Goal: Find contact information: Find contact information

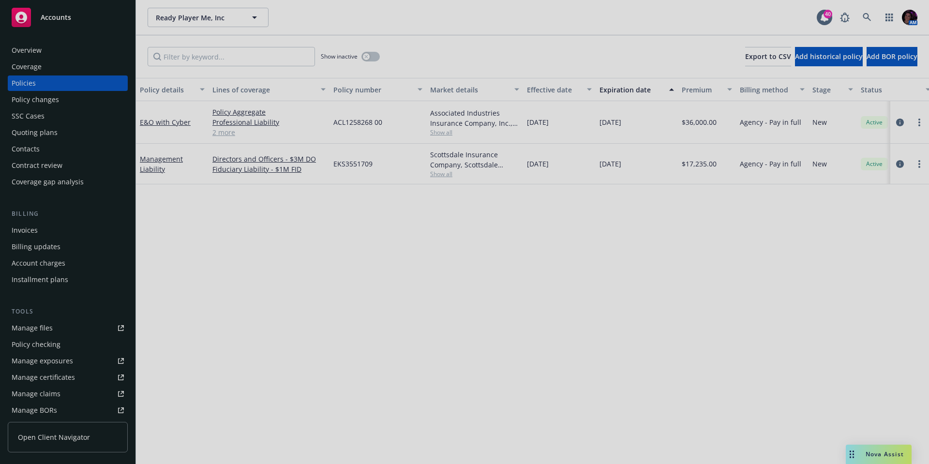
scroll to position [0, 141]
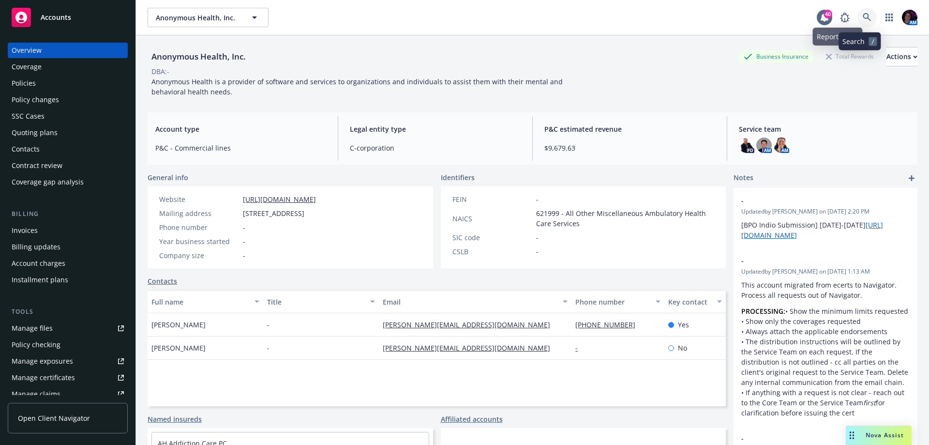
click at [863, 14] on icon at bounding box center [867, 17] width 9 height 9
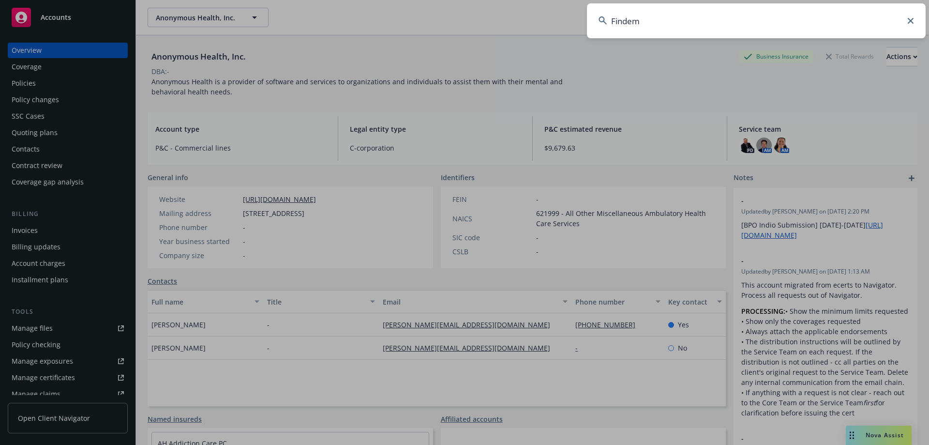
type input "Findem"
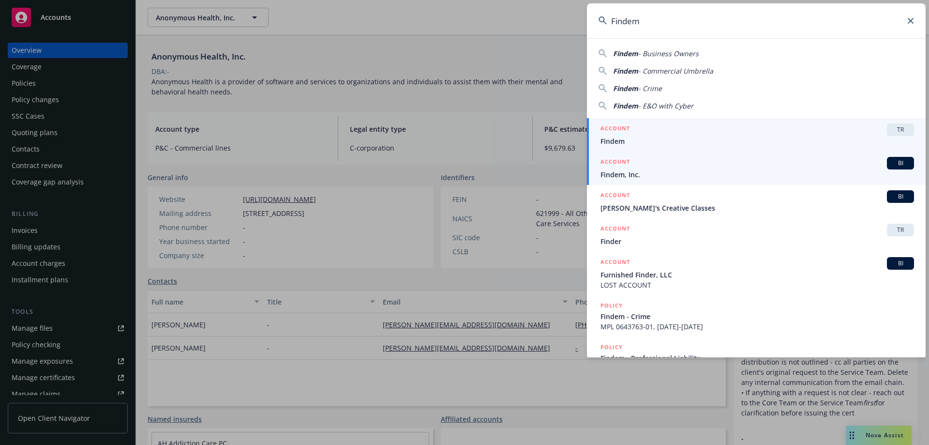
click at [689, 176] on span "Findem, Inc." at bounding box center [756, 174] width 313 height 10
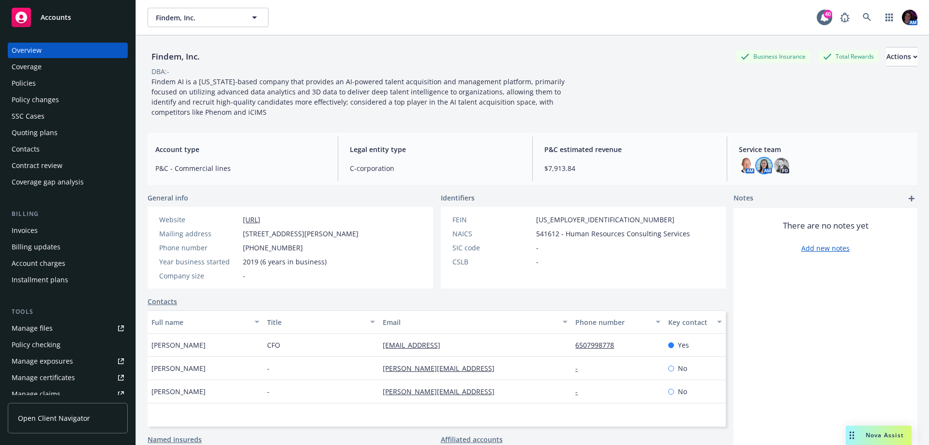
click at [764, 165] on img at bounding box center [763, 165] width 15 height 15
click at [646, 103] on div "Findem, Inc. Business Insurance Total Rewards Actions DBA: - Findem AI is a Cal…" at bounding box center [533, 82] width 770 height 70
click at [40, 85] on div "Policies" at bounding box center [68, 82] width 112 height 15
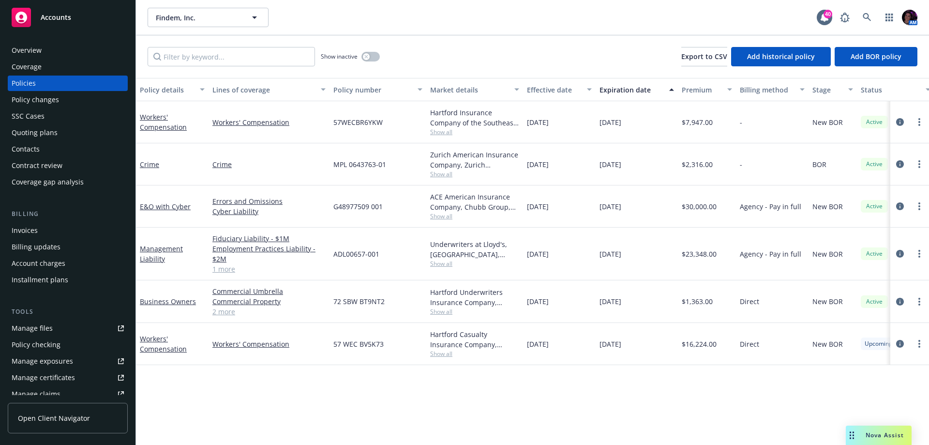
scroll to position [0, 141]
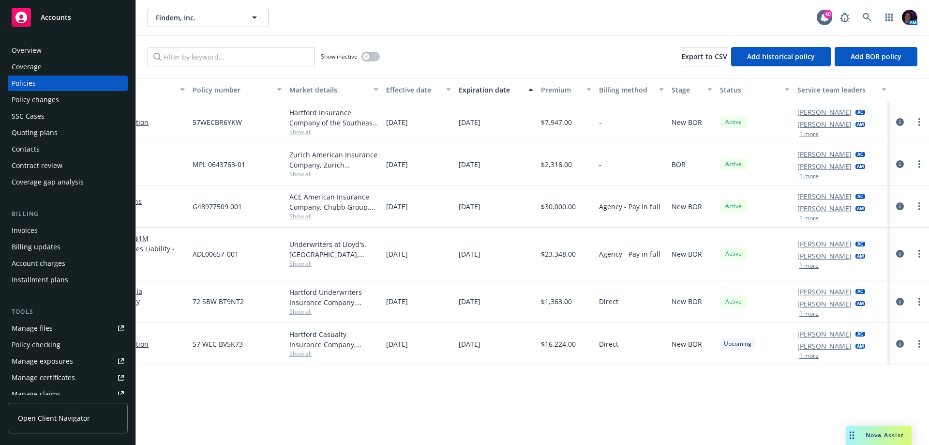
click at [808, 133] on button "1 more" at bounding box center [808, 134] width 19 height 6
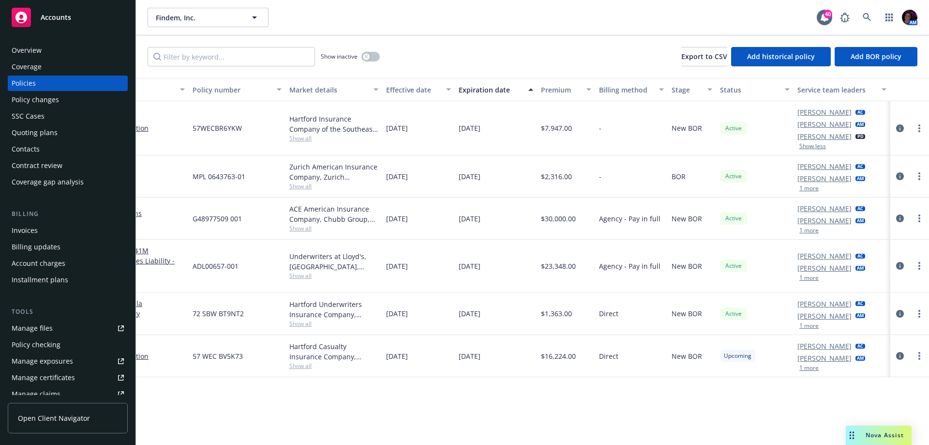
click at [812, 193] on div "Chelsea Chalhoub AC Chase Smith AM 1 more" at bounding box center [841, 176] width 97 height 42
click at [811, 189] on button "1 more" at bounding box center [808, 188] width 19 height 6
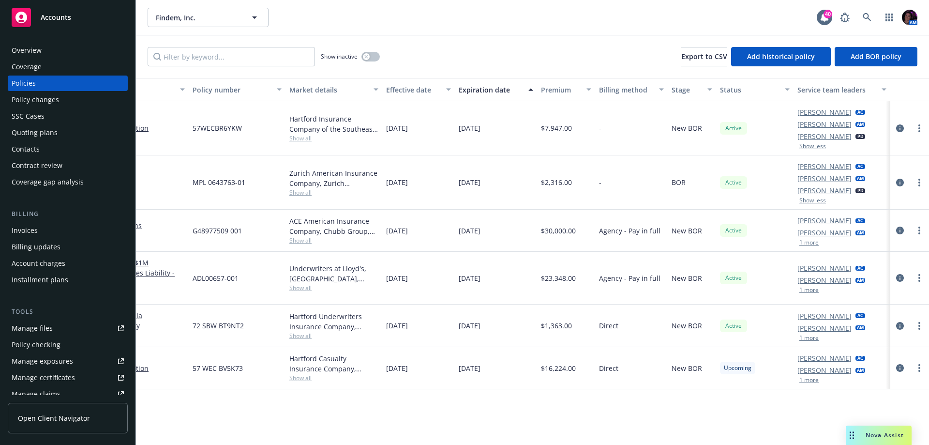
click at [811, 240] on button "1 more" at bounding box center [808, 242] width 19 height 6
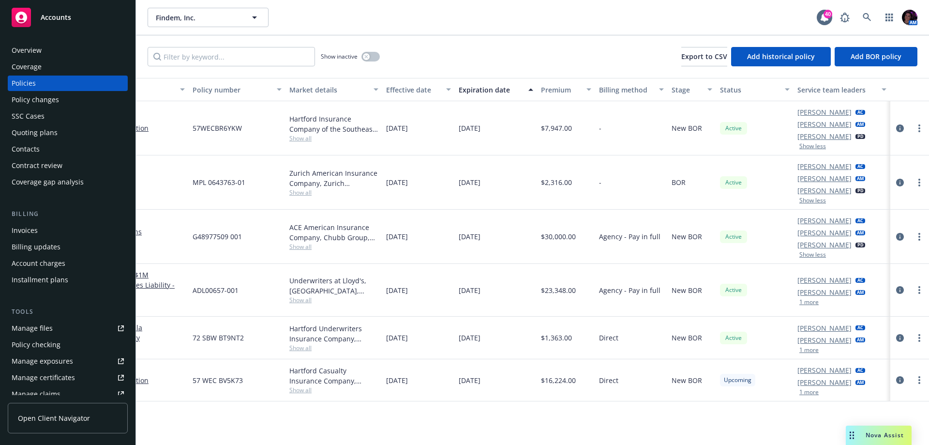
click at [810, 300] on button "1 more" at bounding box center [808, 302] width 19 height 6
click at [810, 350] on button "1 more" at bounding box center [808, 351] width 19 height 6
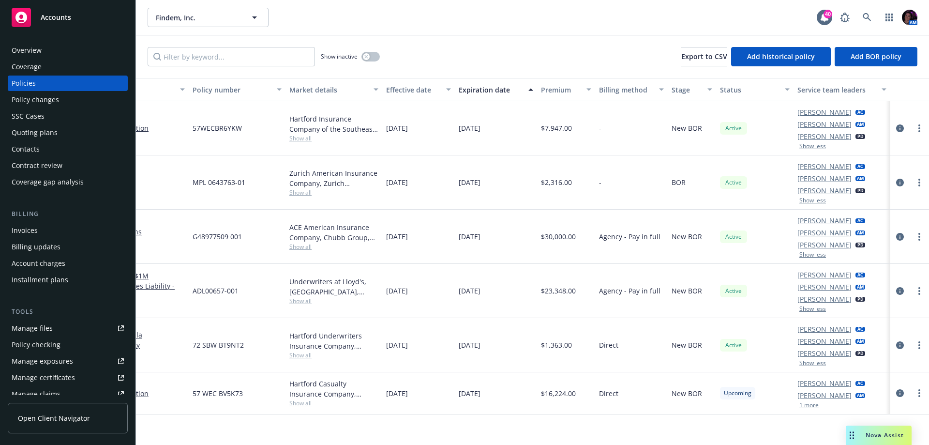
click at [809, 404] on button "1 more" at bounding box center [808, 405] width 19 height 6
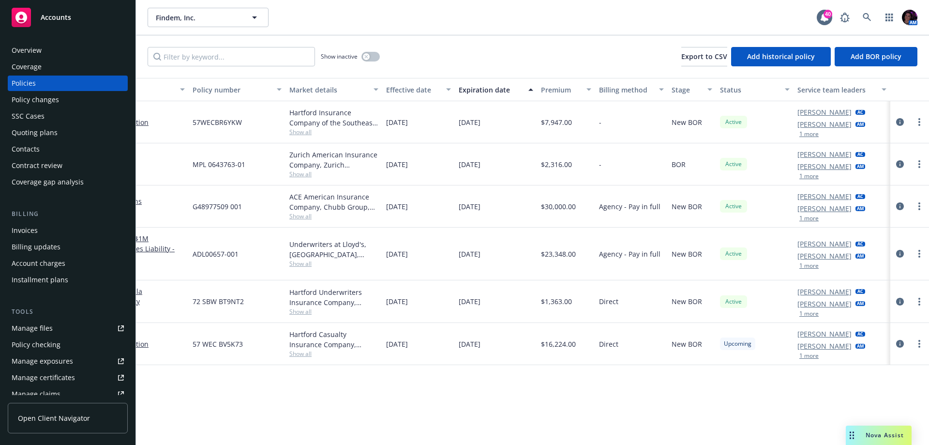
scroll to position [0, 0]
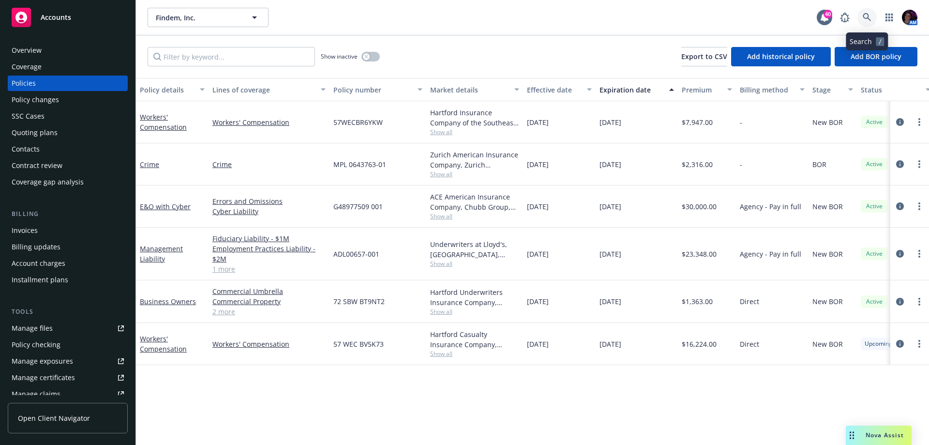
click at [865, 19] on icon at bounding box center [867, 17] width 9 height 9
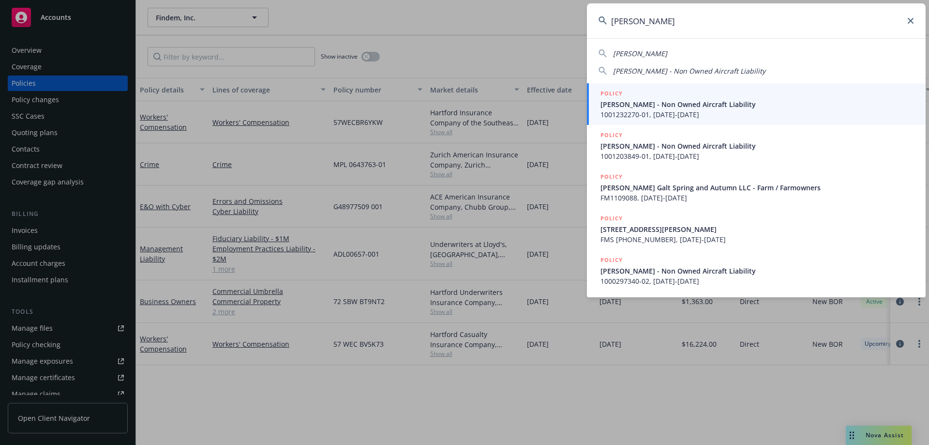
type input "cameron h"
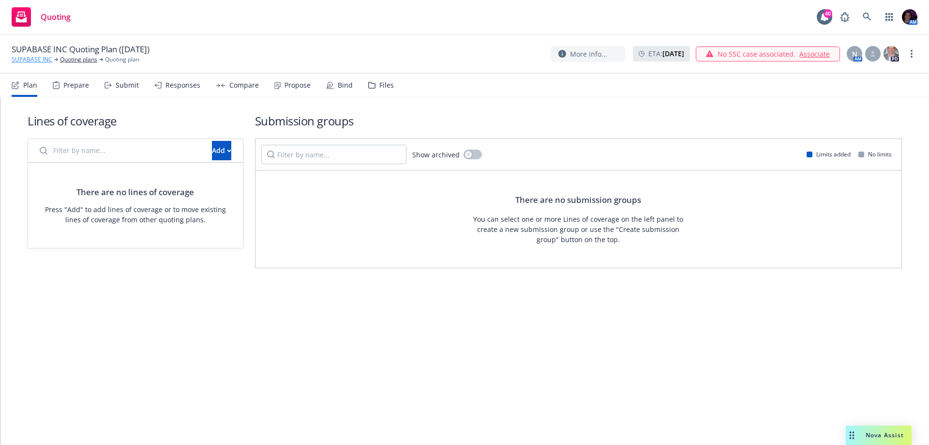
click at [30, 60] on link "SUPABASE INC" at bounding box center [32, 59] width 41 height 9
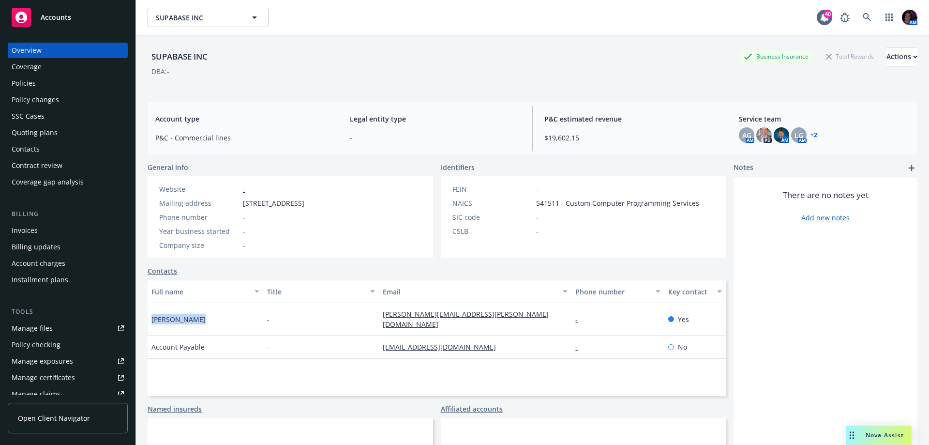
drag, startPoint x: 194, startPoint y: 315, endPoint x: 146, endPoint y: 315, distance: 47.9
click at [146, 315] on div "SUPABASE INC Business Insurance Total Rewards Actions DBA: - Account type P&C -…" at bounding box center [532, 257] width 793 height 445
copy span "[PERSON_NAME]"
click at [810, 135] on link "+ 2" at bounding box center [813, 135] width 7 height 6
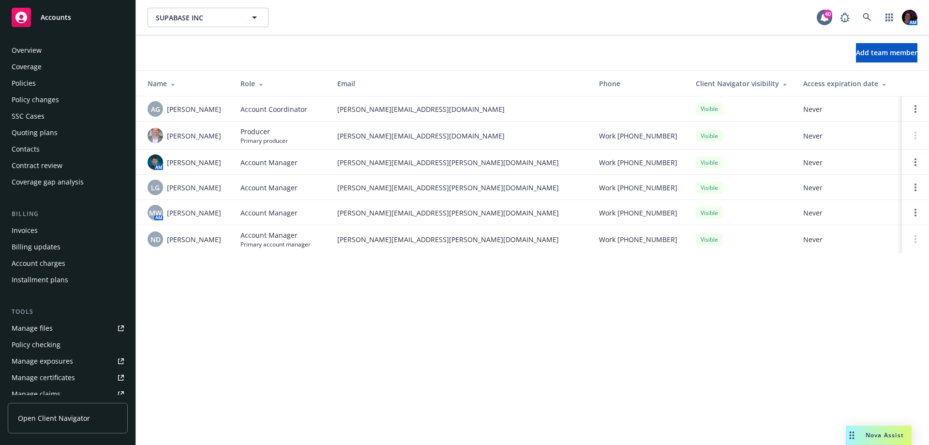
click at [47, 52] on div "Overview" at bounding box center [68, 50] width 112 height 15
